Goal: Task Accomplishment & Management: Manage account settings

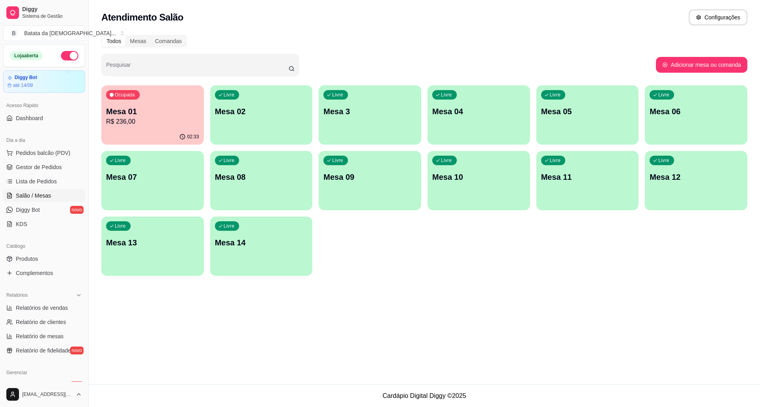
scroll to position [109, 0]
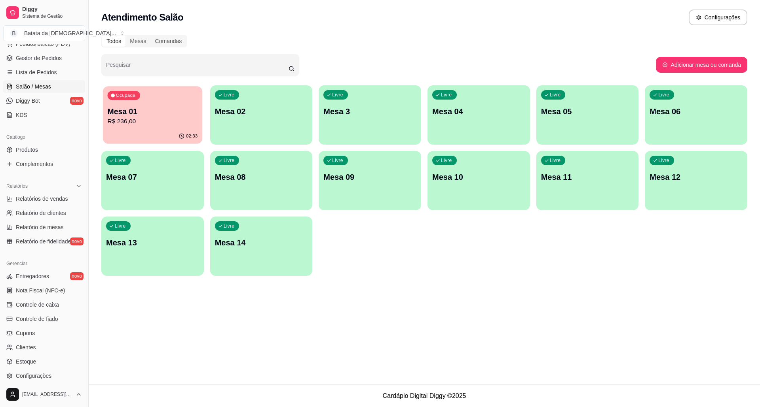
click at [165, 134] on div "02:33" at bounding box center [152, 136] width 99 height 15
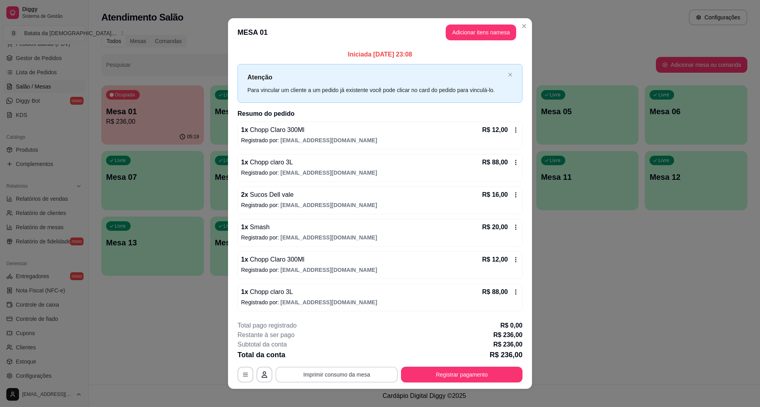
click at [352, 376] on button "Imprimir consumo da mesa" at bounding box center [336, 375] width 122 height 16
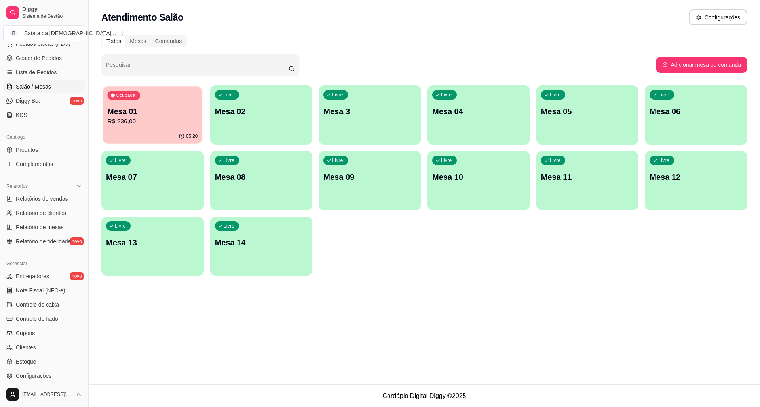
click at [157, 110] on p "Mesa 01" at bounding box center [153, 111] width 90 height 11
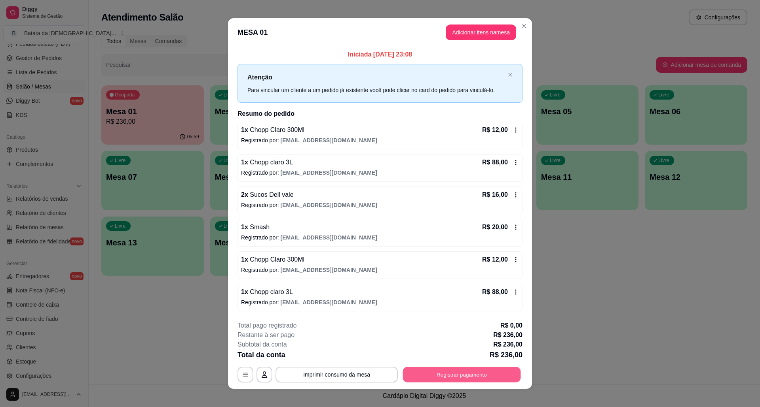
click at [471, 377] on button "Registrar pagamento" at bounding box center [462, 374] width 118 height 15
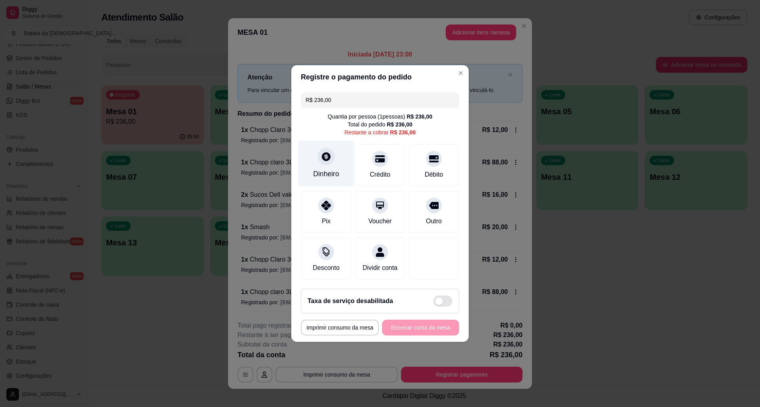
click at [316, 158] on div "Dinheiro" at bounding box center [326, 164] width 56 height 46
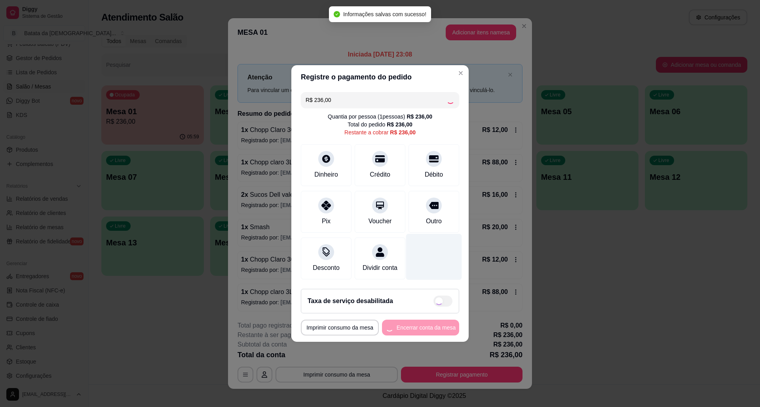
type input "R$ 0,00"
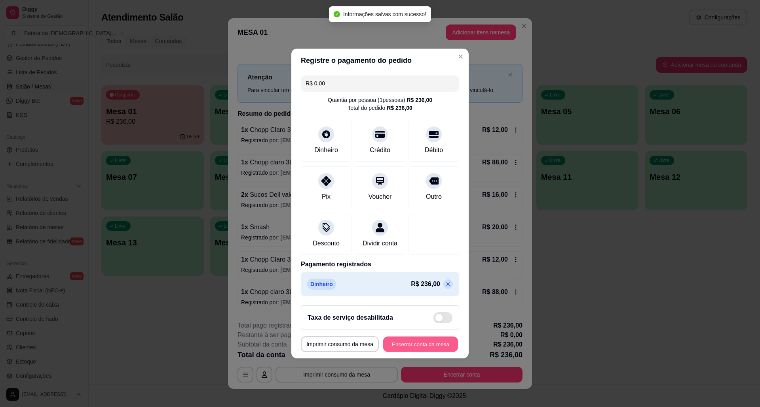
click at [419, 347] on button "Encerrar conta da mesa" at bounding box center [420, 344] width 75 height 15
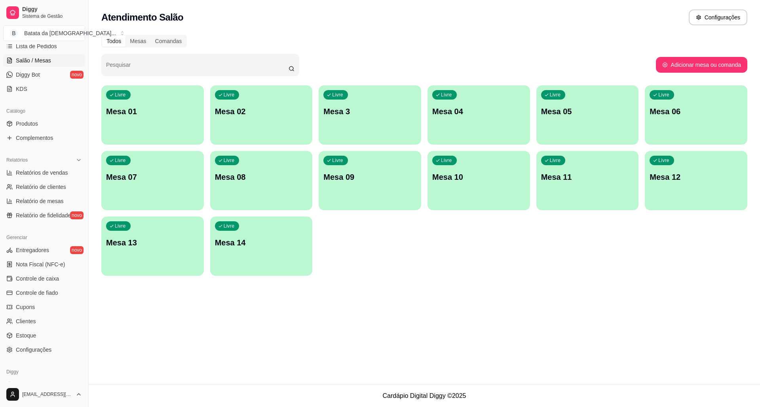
scroll to position [162, 0]
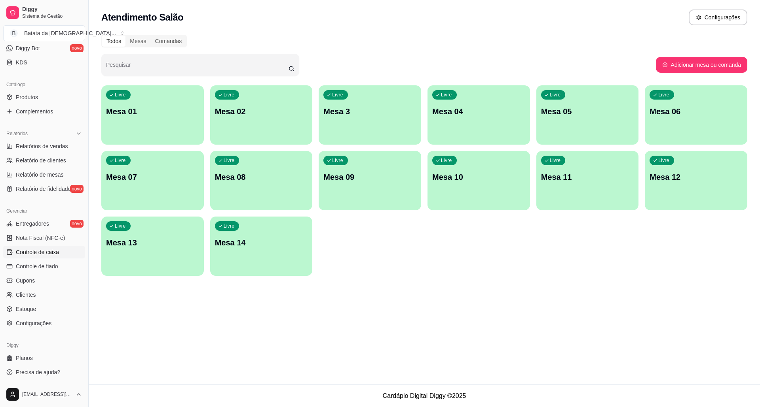
click at [50, 252] on span "Controle de caixa" at bounding box center [37, 252] width 43 height 8
